Goal: Communication & Community: Answer question/provide support

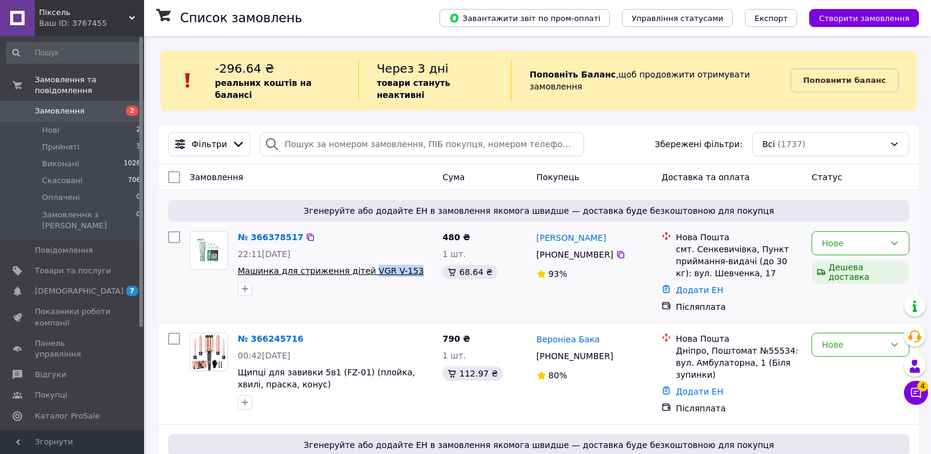
drag, startPoint x: 408, startPoint y: 258, endPoint x: 358, endPoint y: 259, distance: 49.2
click at [358, 265] on span "Машинка для стриження дітей VGR V-153" at bounding box center [335, 271] width 195 height 12
copy span "VGR V-153"
click at [925, 391] on button "Чат з покупцем 4" at bounding box center [916, 393] width 24 height 24
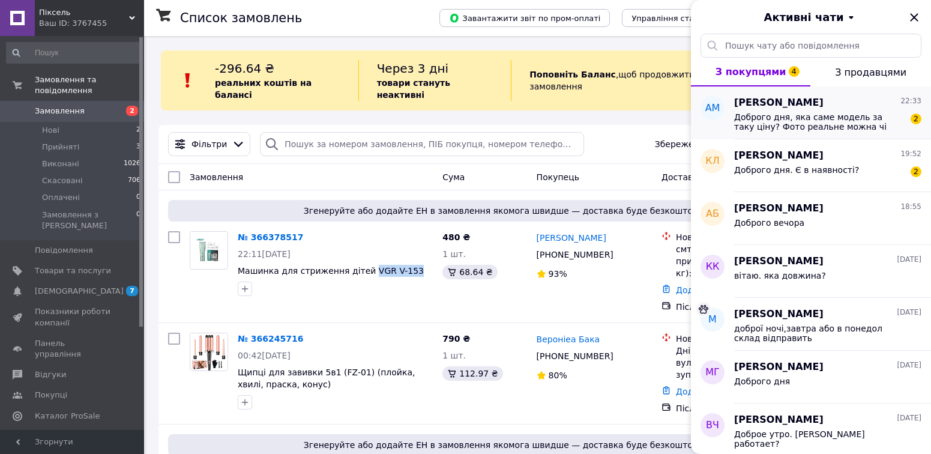
click at [870, 128] on span "Доброго дня, яка саме модель за таку ціну? Фото реальне можна чі відповідна том…" at bounding box center [819, 121] width 170 height 19
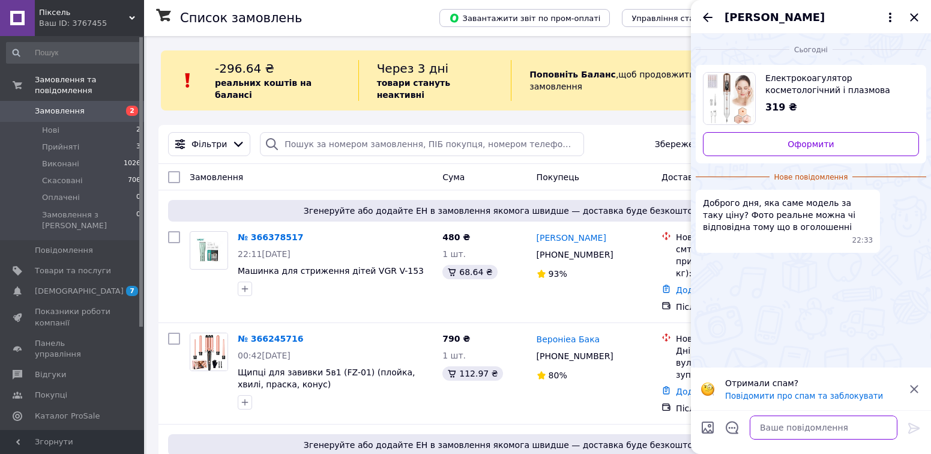
click at [786, 428] on textarea at bounding box center [824, 427] width 148 height 24
type textarea "о"
type textarea "доброго вечора"
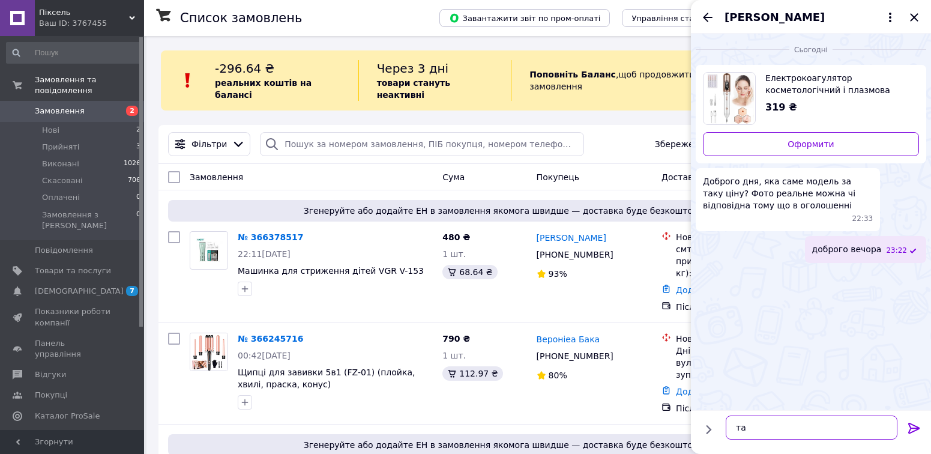
type textarea "т"
click at [911, 17] on icon "Закрити" at bounding box center [914, 17] width 14 height 14
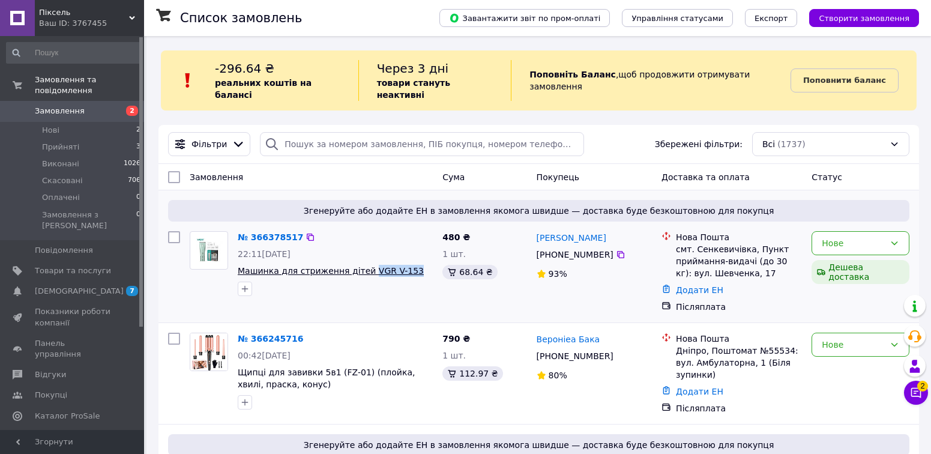
drag, startPoint x: 406, startPoint y: 259, endPoint x: 354, endPoint y: 256, distance: 52.9
click at [358, 265] on span "Машинка для стриження дітей VGR V-153" at bounding box center [335, 271] width 195 height 12
copy span "VGR V-153"
click at [863, 258] on div "Дешева доставка" at bounding box center [860, 272] width 103 height 29
click at [868, 243] on div "Нове" at bounding box center [861, 243] width 98 height 24
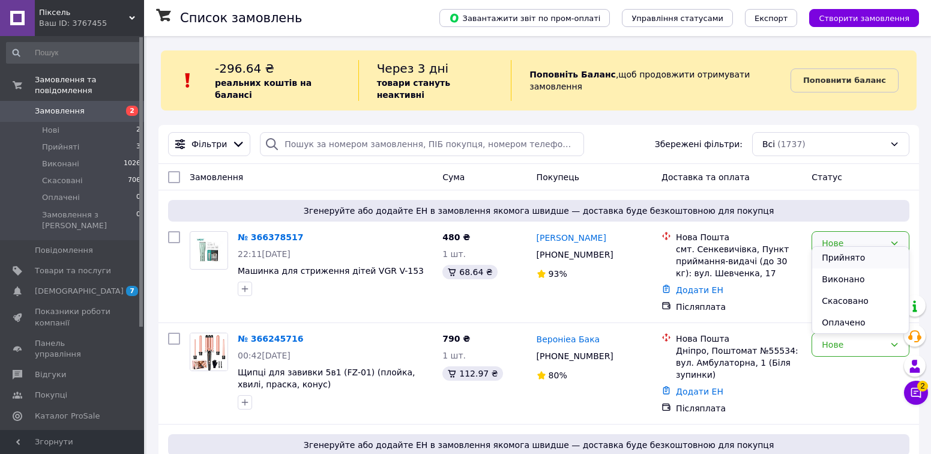
click at [870, 255] on li "Прийнято" at bounding box center [860, 258] width 97 height 22
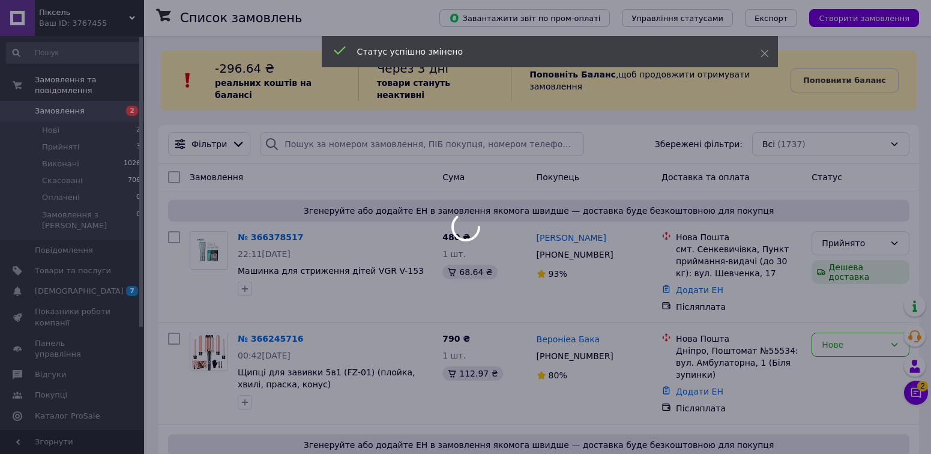
click at [737, 245] on div at bounding box center [465, 227] width 931 height 454
